Goal: Information Seeking & Learning: Learn about a topic

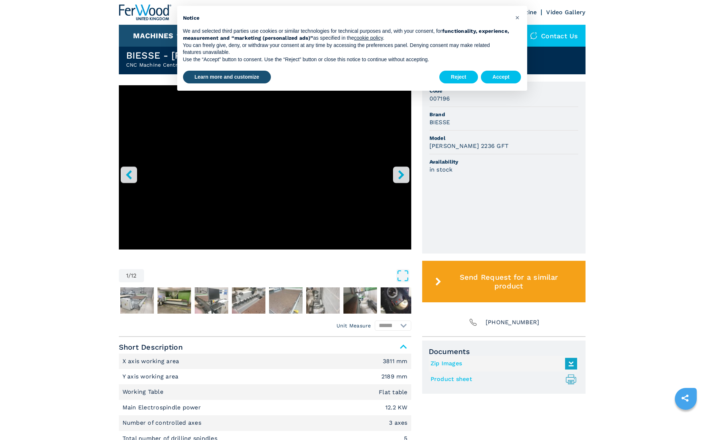
scroll to position [194, 0]
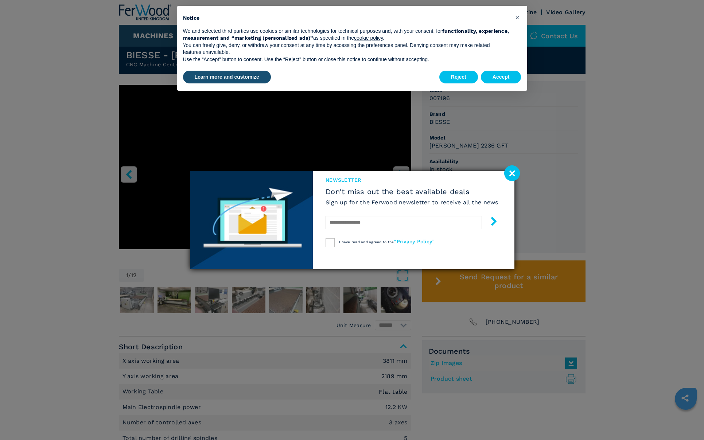
click at [506, 173] on image at bounding box center [512, 173] width 16 height 16
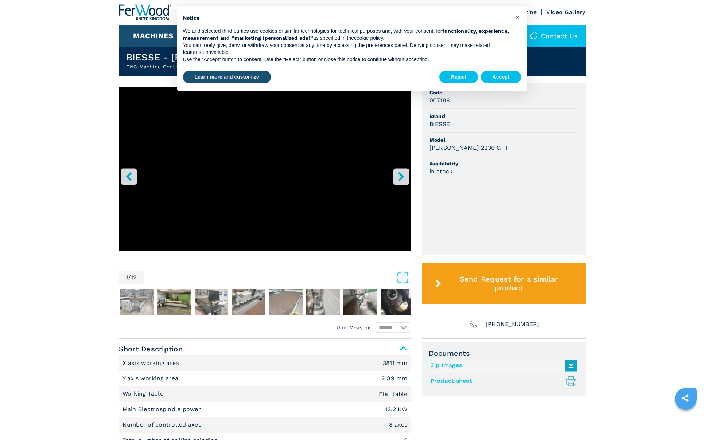
scroll to position [191, 0]
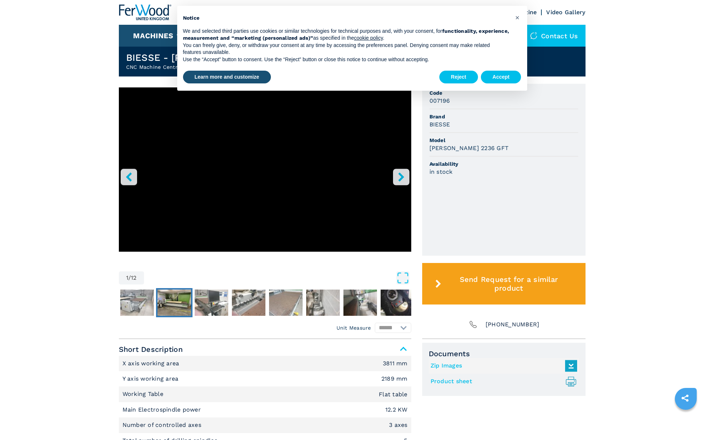
click at [173, 304] on img "Go to Slide 3" at bounding box center [174, 303] width 34 height 26
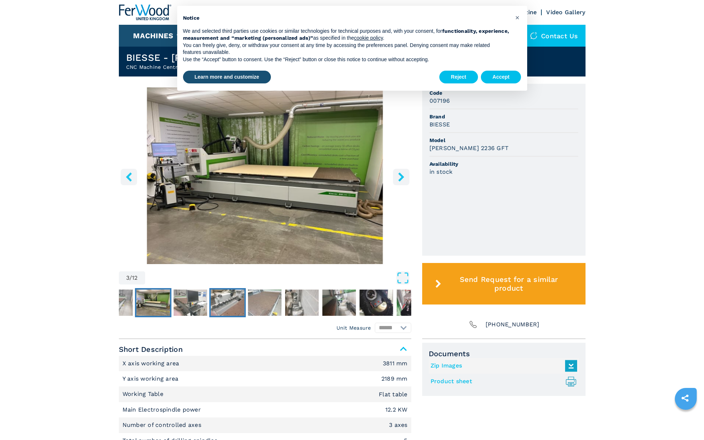
click at [220, 304] on img "Go to Slide 5" at bounding box center [228, 303] width 34 height 26
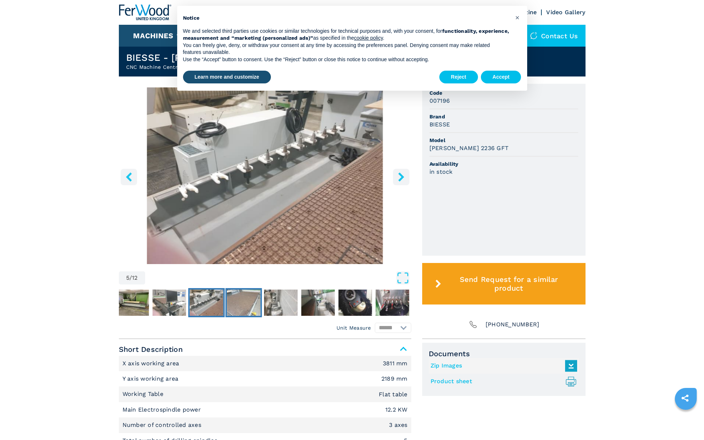
click at [246, 302] on img "Go to Slide 6" at bounding box center [244, 303] width 34 height 26
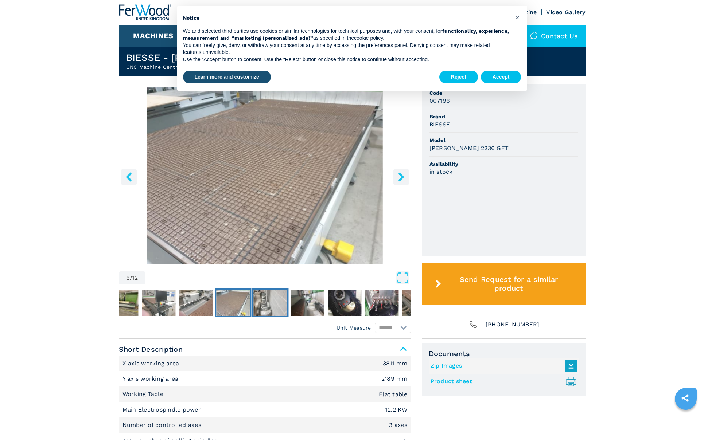
click at [269, 301] on img "Go to Slide 7" at bounding box center [270, 303] width 34 height 26
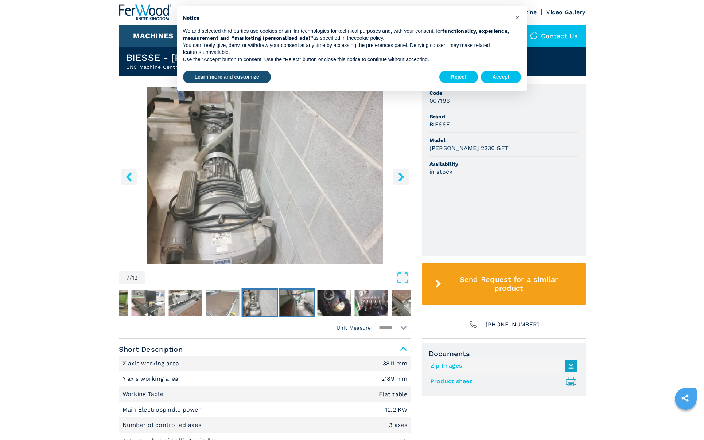
click at [307, 303] on img "Go to Slide 8" at bounding box center [297, 303] width 34 height 26
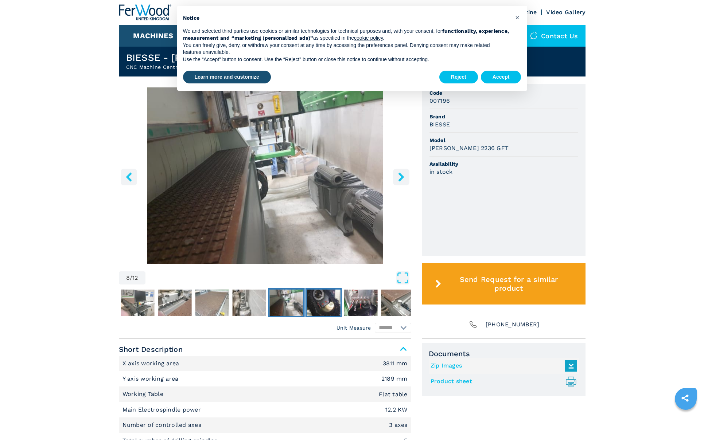
click at [331, 304] on img "Go to Slide 9" at bounding box center [324, 303] width 34 height 26
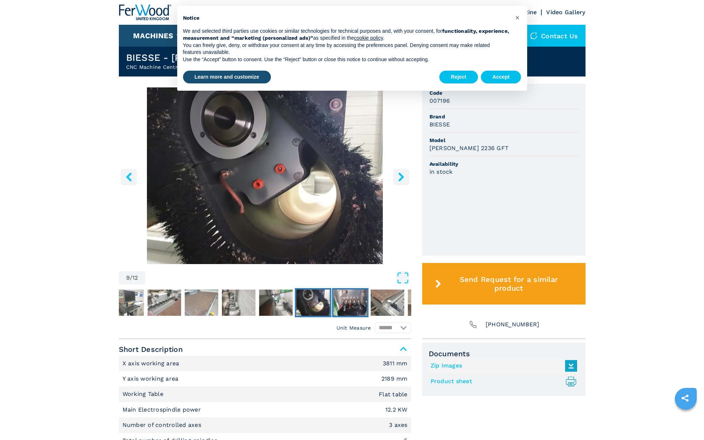
click at [346, 304] on img "Go to Slide 10" at bounding box center [350, 303] width 34 height 26
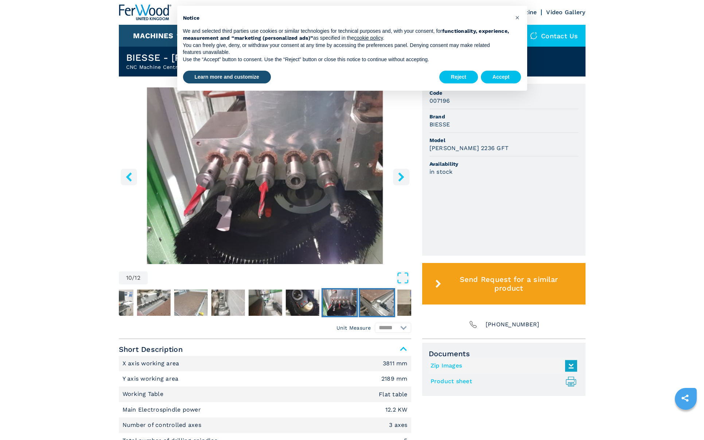
click at [366, 305] on img "Go to Slide 11" at bounding box center [377, 303] width 34 height 26
